Goal: Task Accomplishment & Management: Manage account settings

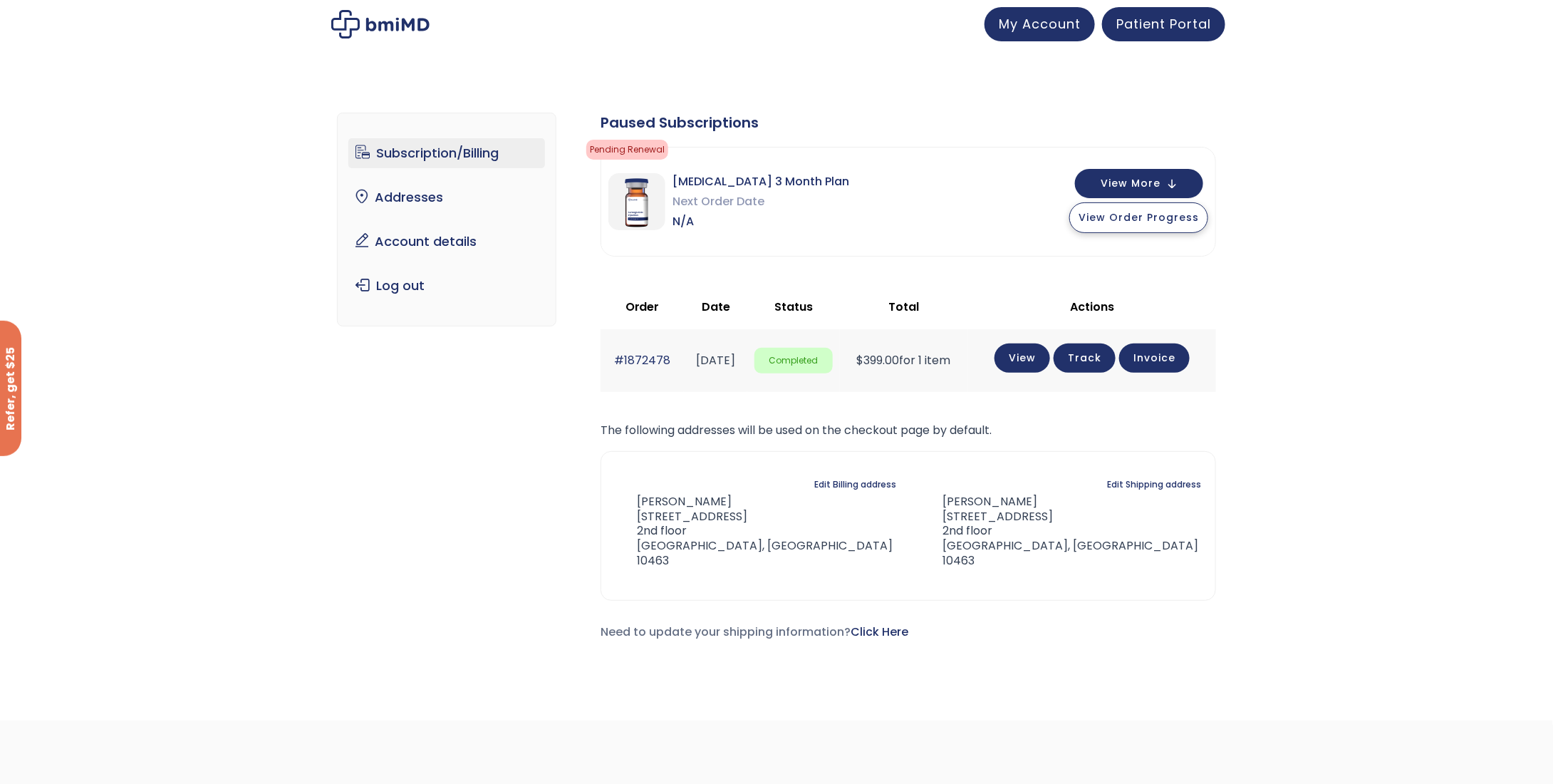
click at [1106, 214] on span "View Order Progress" at bounding box center [1139, 217] width 121 height 14
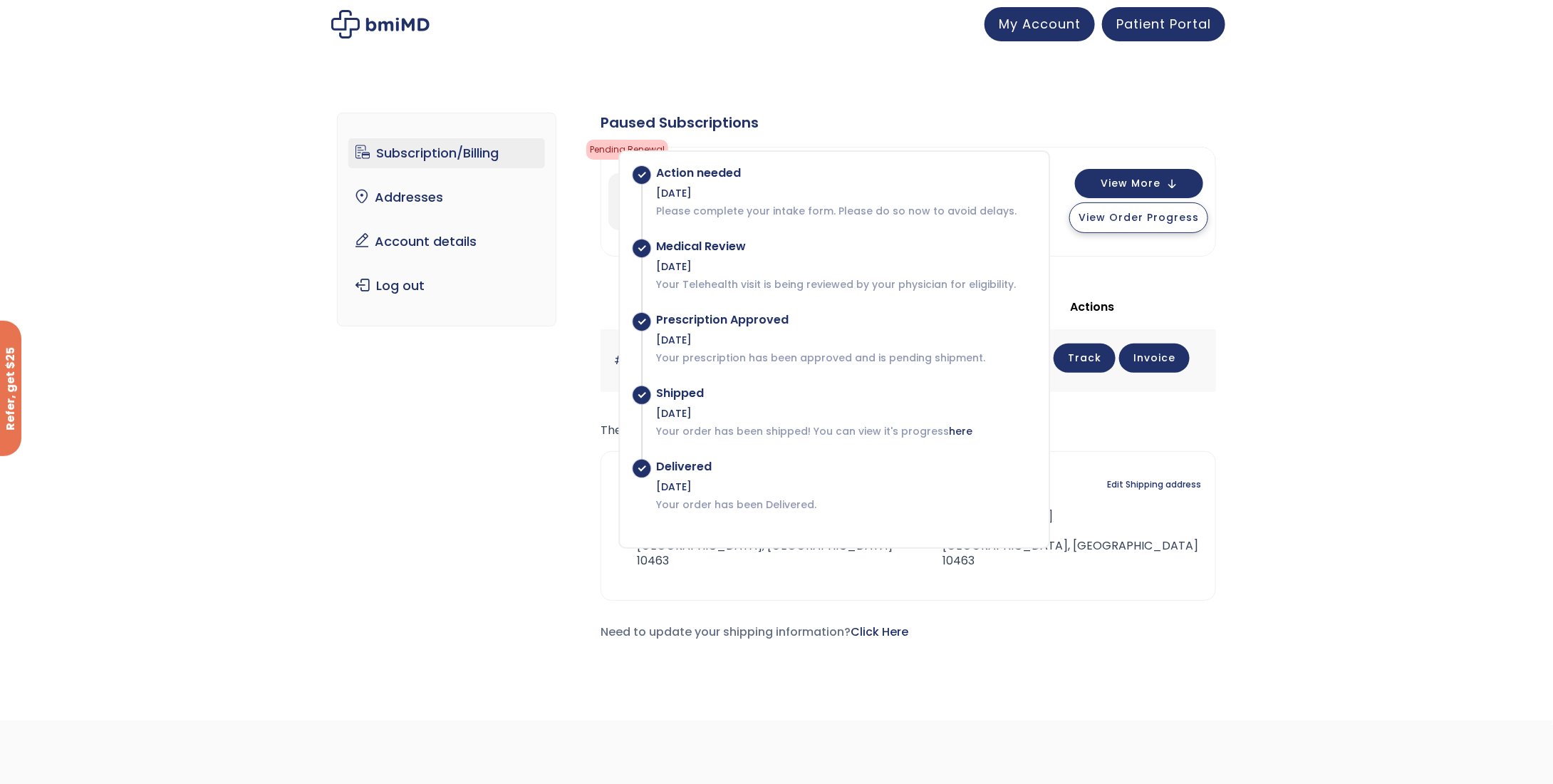
click at [1126, 224] on button "View Order Progress" at bounding box center [1139, 217] width 139 height 31
click at [1133, 177] on span "View More" at bounding box center [1131, 182] width 60 height 10
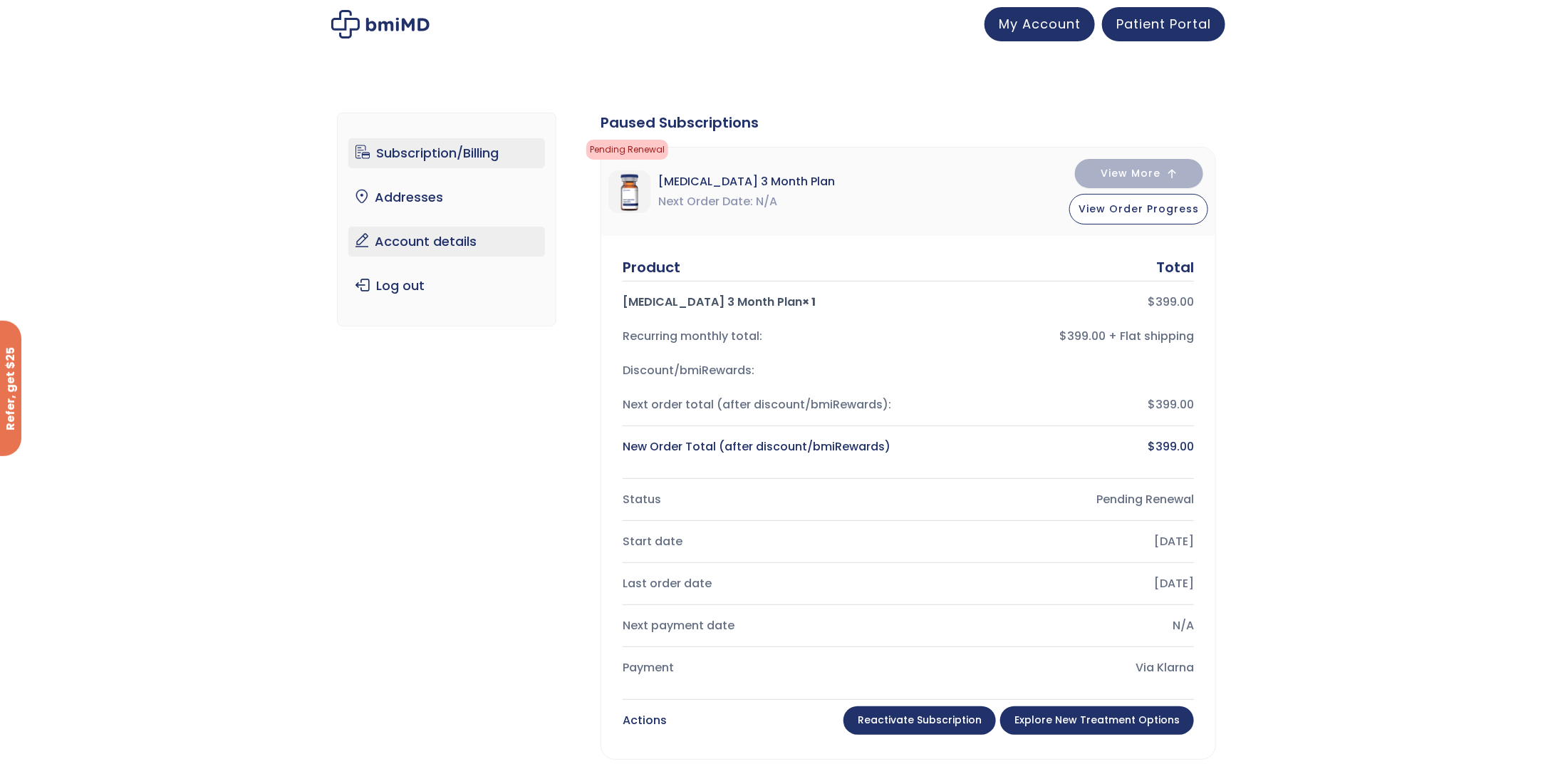
click at [458, 251] on link "Account details" at bounding box center [447, 242] width 198 height 30
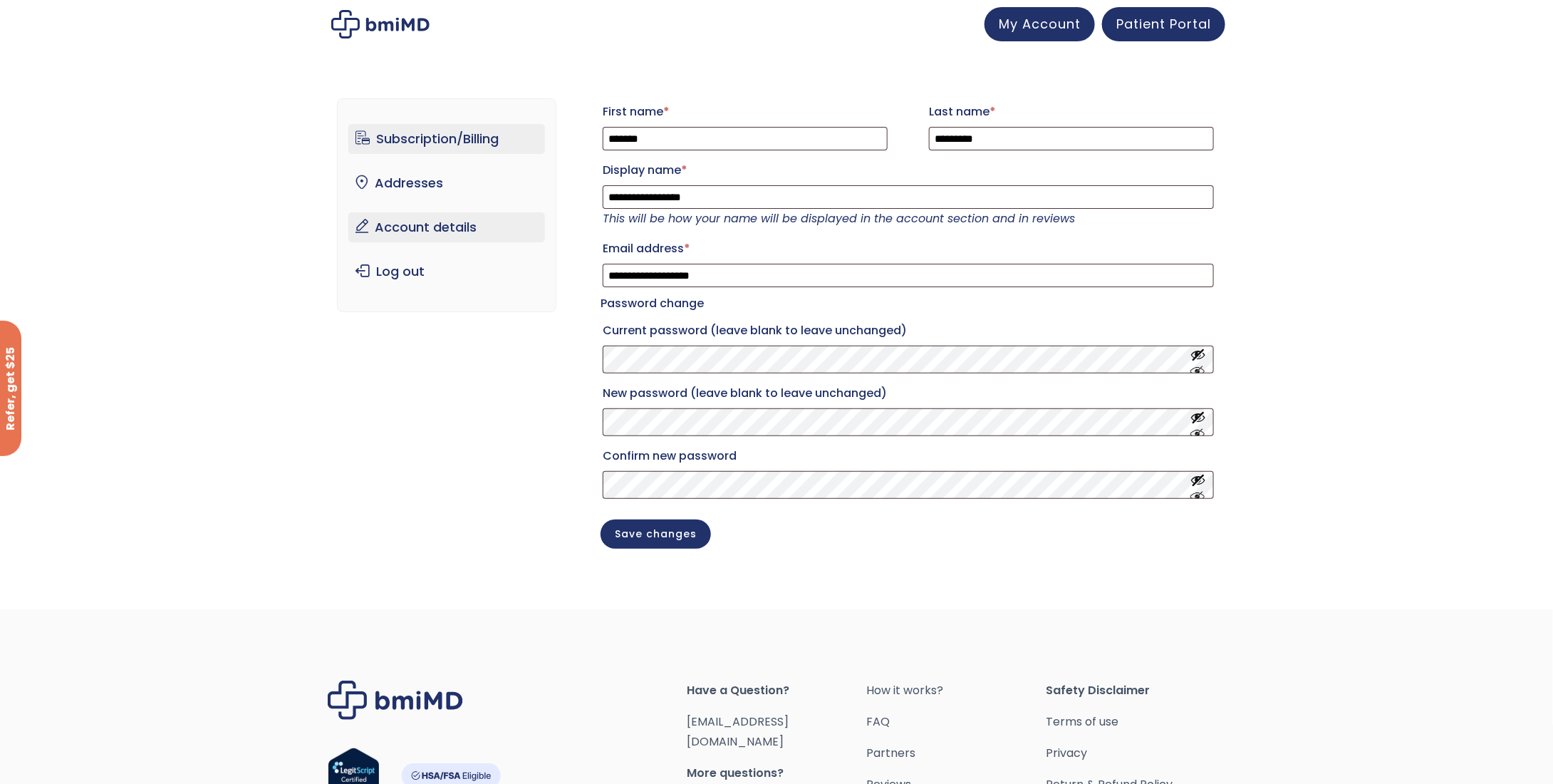
click at [471, 145] on link "Subscription/Billing" at bounding box center [447, 139] width 198 height 30
click at [473, 138] on link "Subscription/Billing" at bounding box center [447, 139] width 198 height 30
